Goal: Task Accomplishment & Management: Complete application form

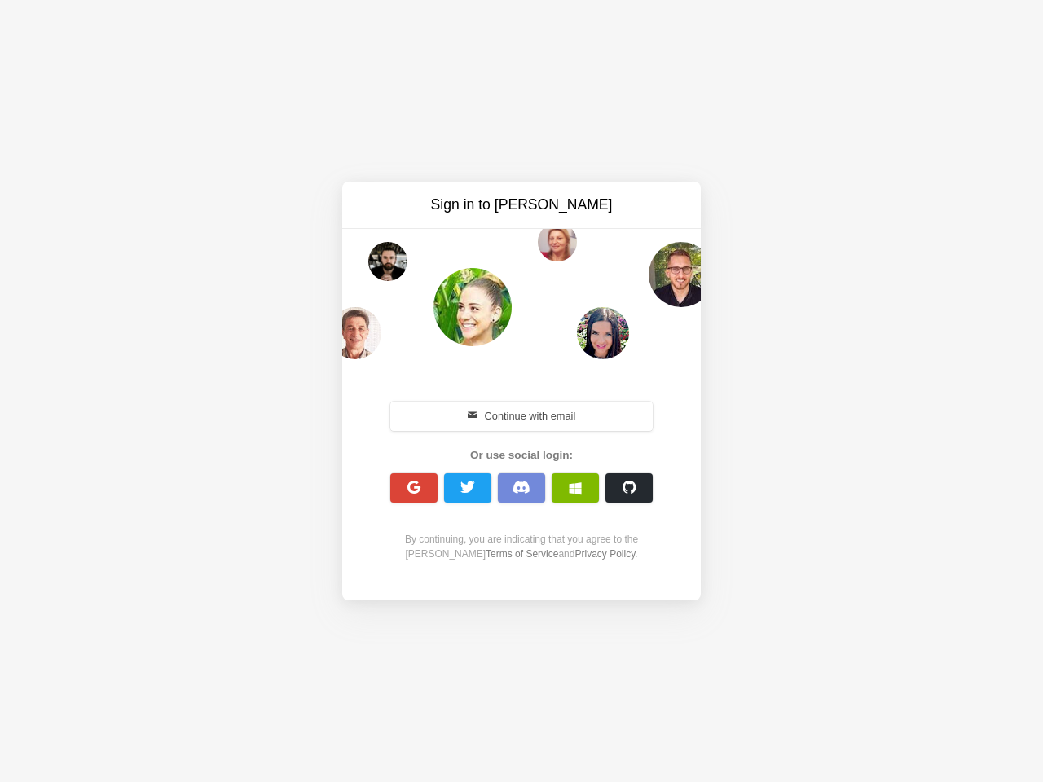
click at [522, 391] on div "Continue with email Or use social login: By continuing, you are indicating that…" at bounding box center [521, 480] width 280 height 209
click at [522, 416] on button "Continue with email" at bounding box center [521, 416] width 262 height 29
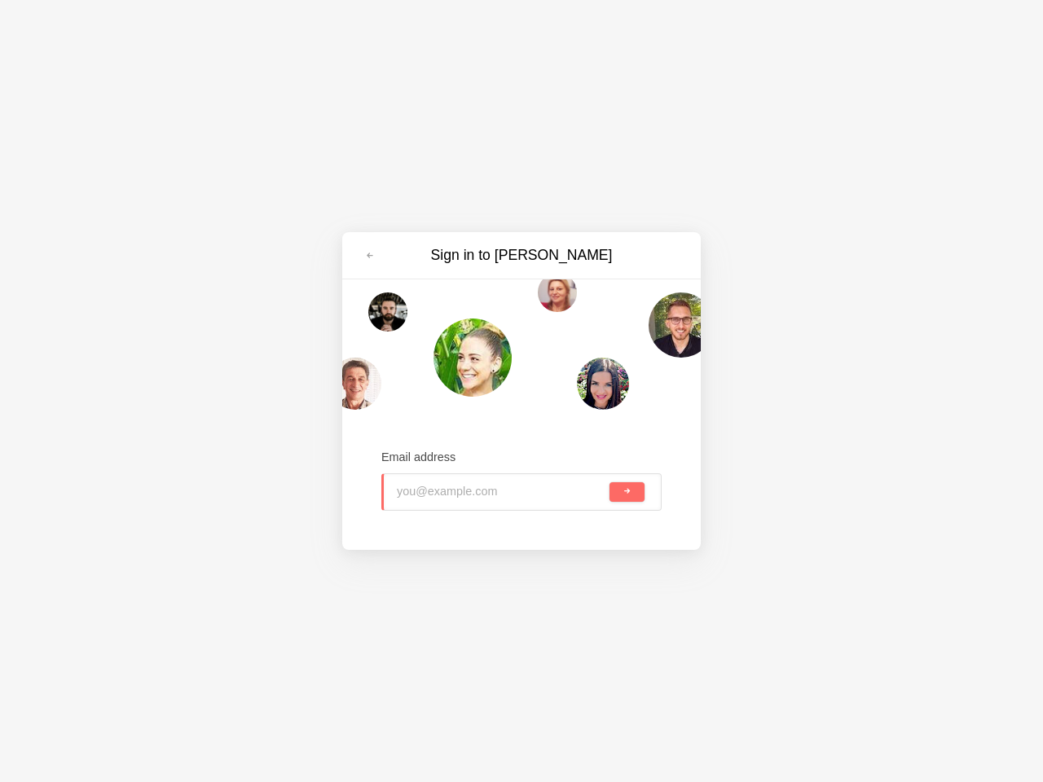
click at [414, 488] on input "email" at bounding box center [501, 492] width 209 height 36
click at [468, 488] on input "email" at bounding box center [501, 492] width 209 height 36
click at [522, 488] on input "email" at bounding box center [501, 492] width 209 height 36
click at [575, 488] on input "email" at bounding box center [501, 492] width 209 height 36
click at [629, 488] on span "submit" at bounding box center [627, 491] width 9 height 9
